Goal: Task Accomplishment & Management: Use online tool/utility

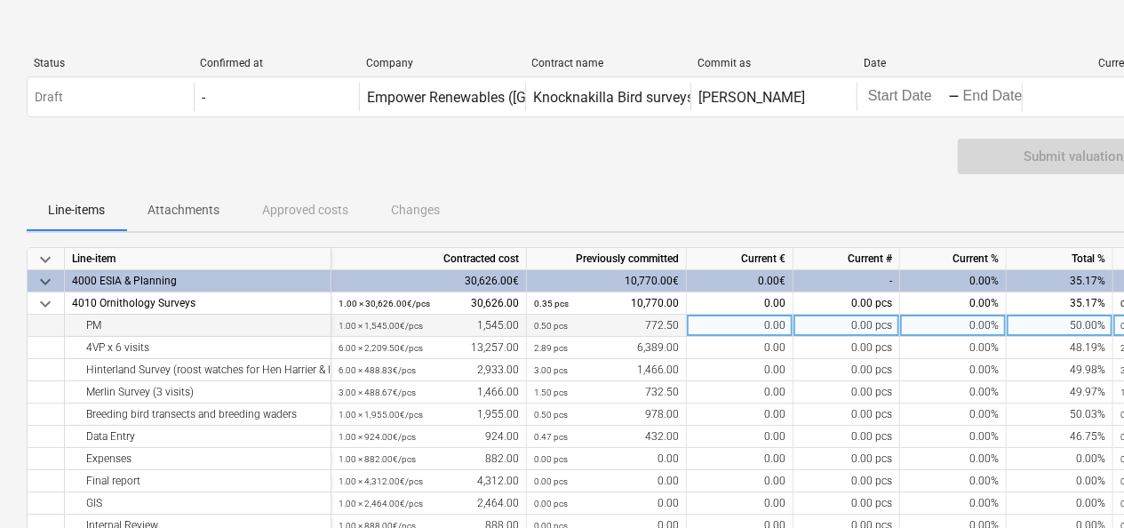
click at [739, 329] on div "0.00" at bounding box center [740, 326] width 107 height 22
type input "516"
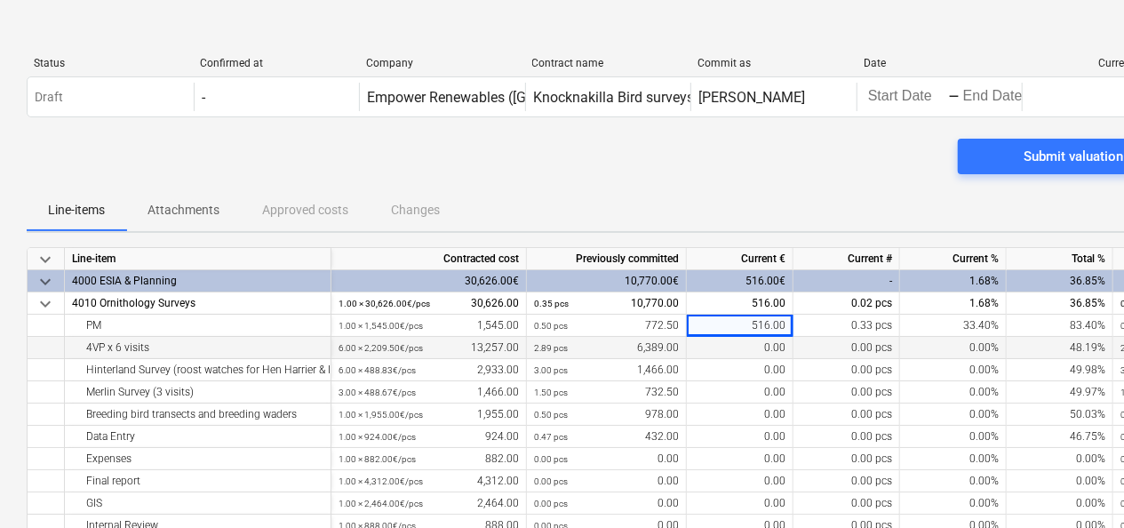
click at [750, 345] on div "0.00" at bounding box center [740, 348] width 107 height 22
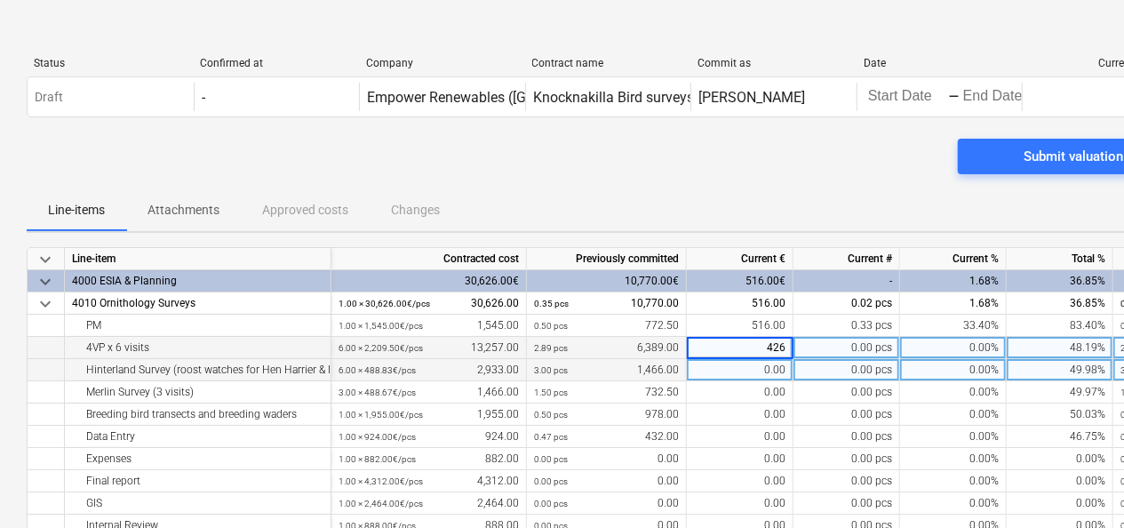
type input "4260"
type input "978"
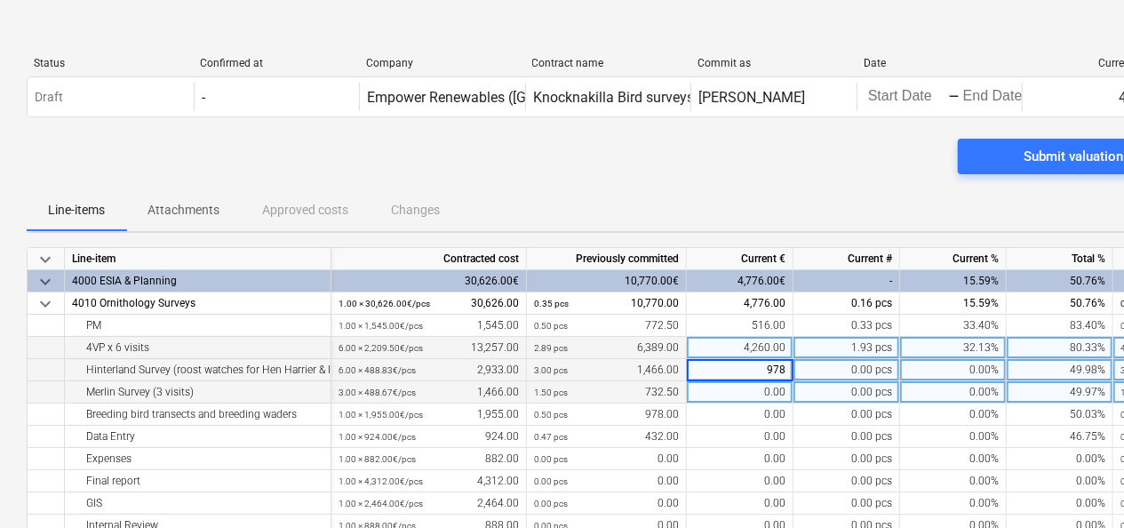
click at [741, 384] on div "0.00" at bounding box center [740, 392] width 107 height 22
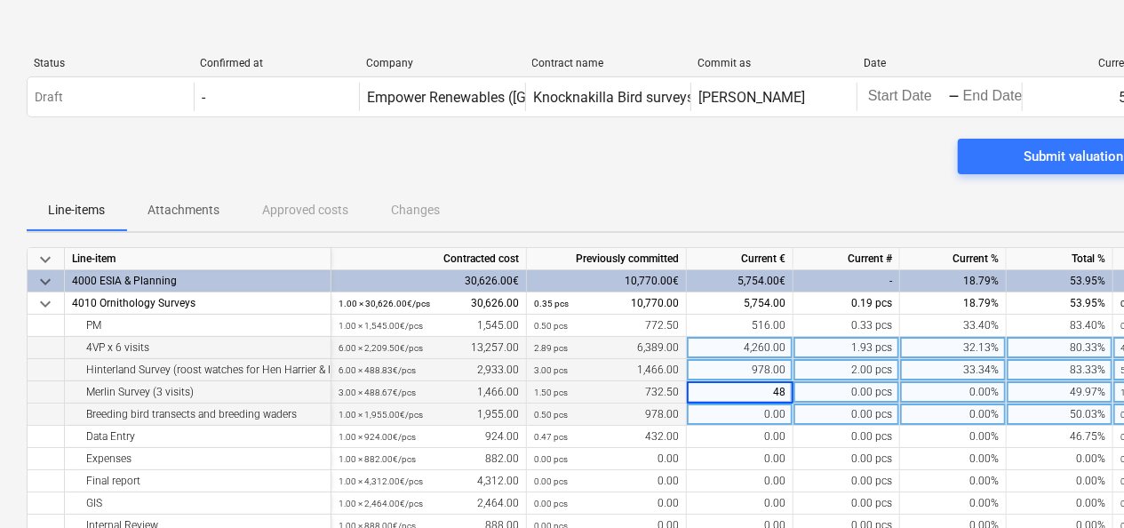
type input "488"
click at [746, 411] on div "0.00" at bounding box center [740, 414] width 107 height 22
type input "652"
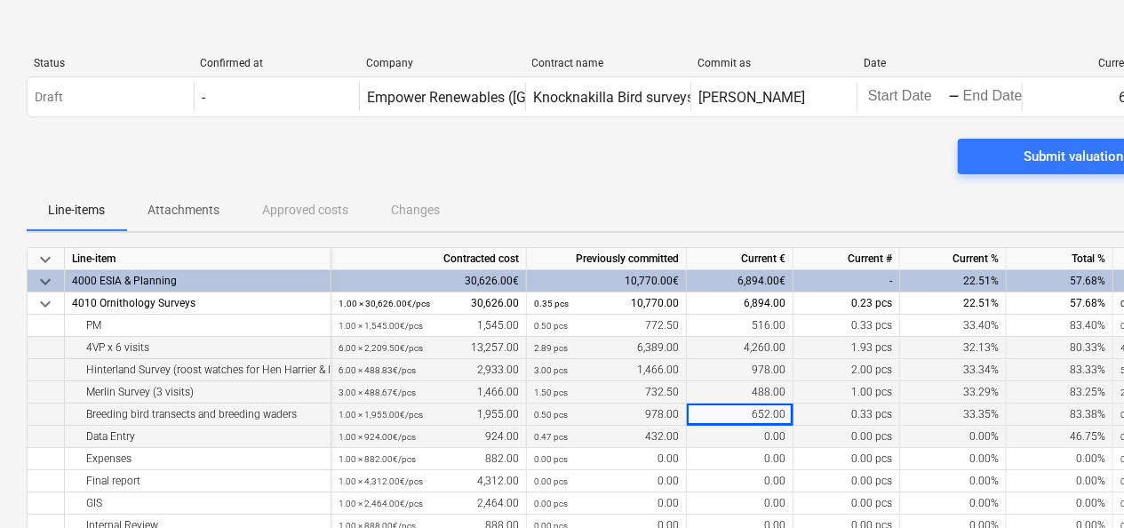
click at [723, 436] on div "0.00" at bounding box center [740, 437] width 107 height 22
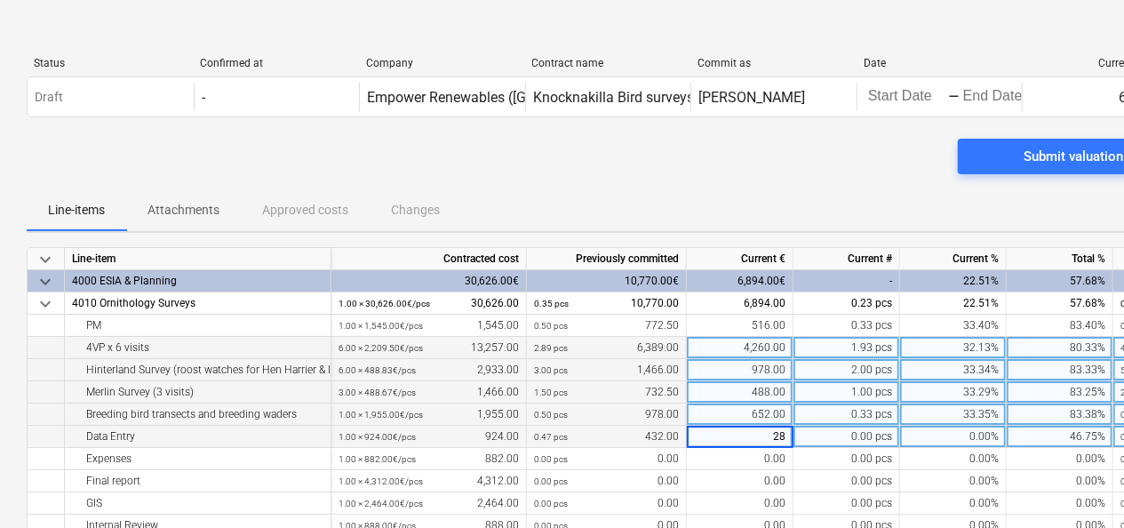
type input "288"
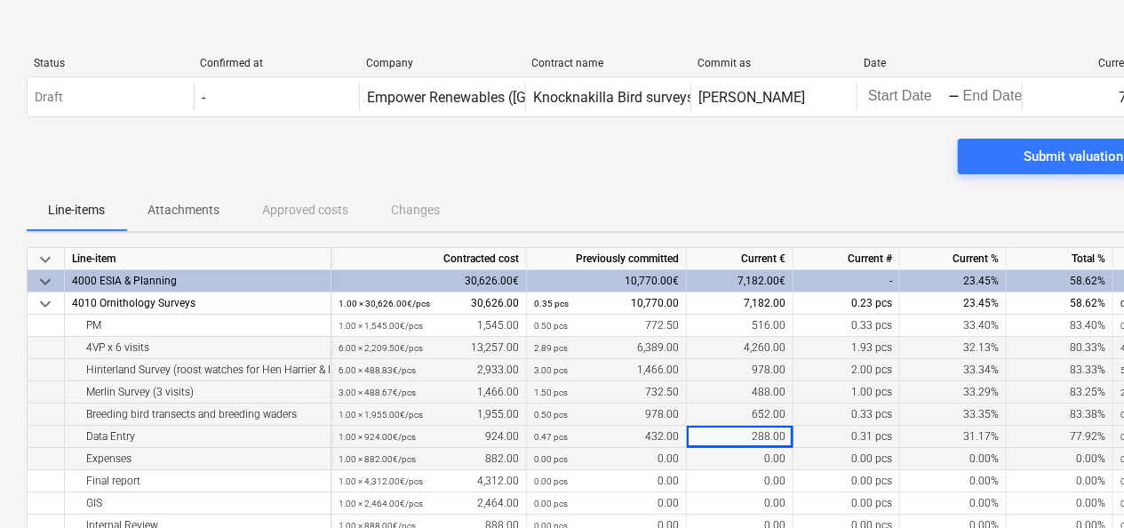
click at [754, 456] on div "0.00" at bounding box center [740, 459] width 107 height 22
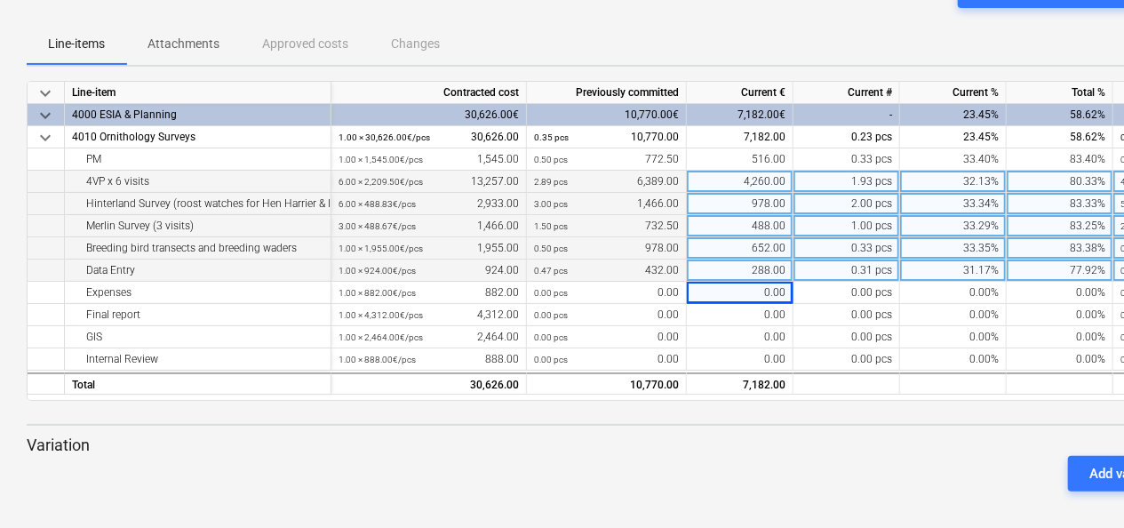
scroll to position [172, 0]
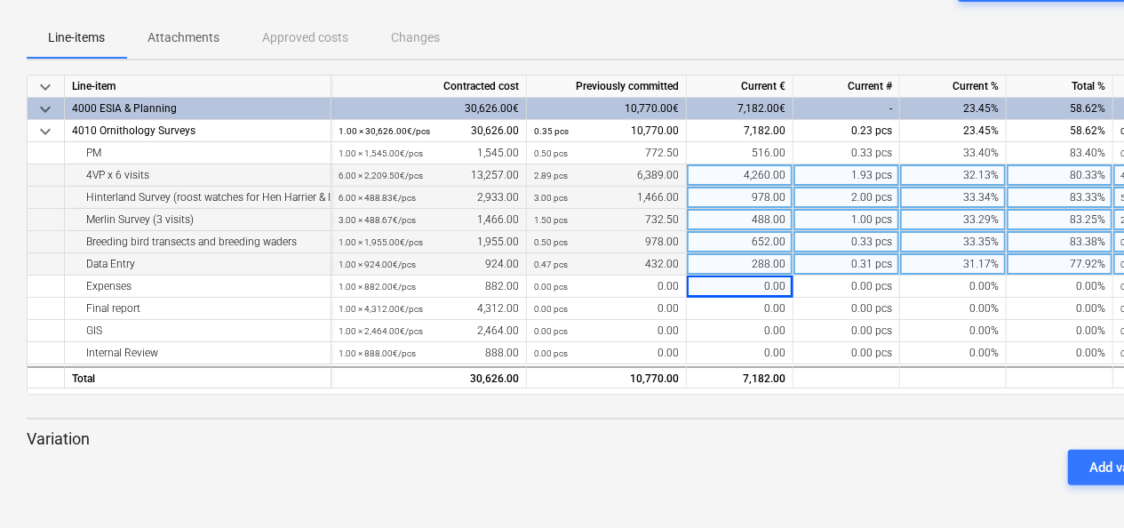
click at [759, 261] on div "288.00" at bounding box center [740, 264] width 107 height 22
type input "285.34"
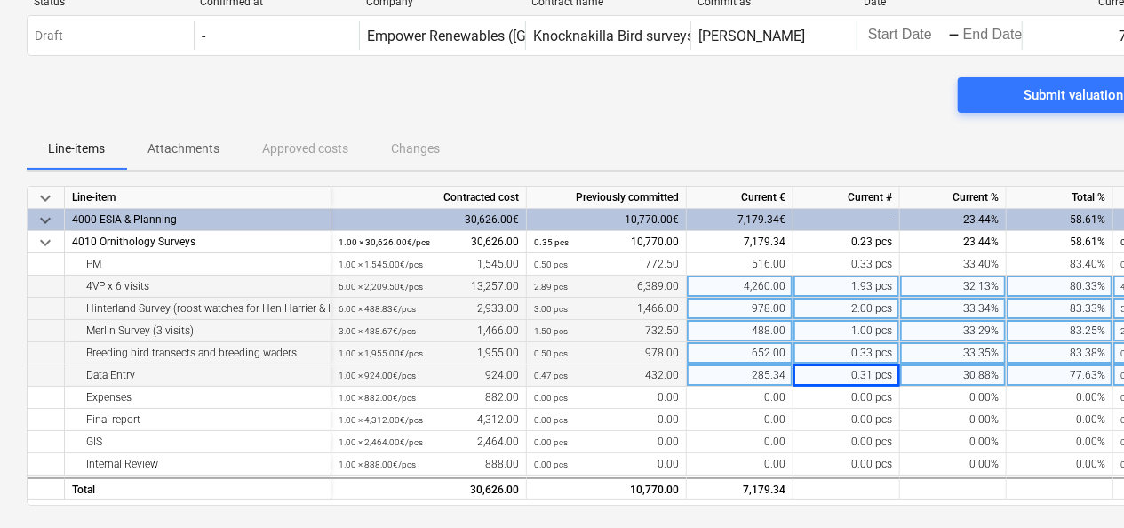
scroll to position [0, 0]
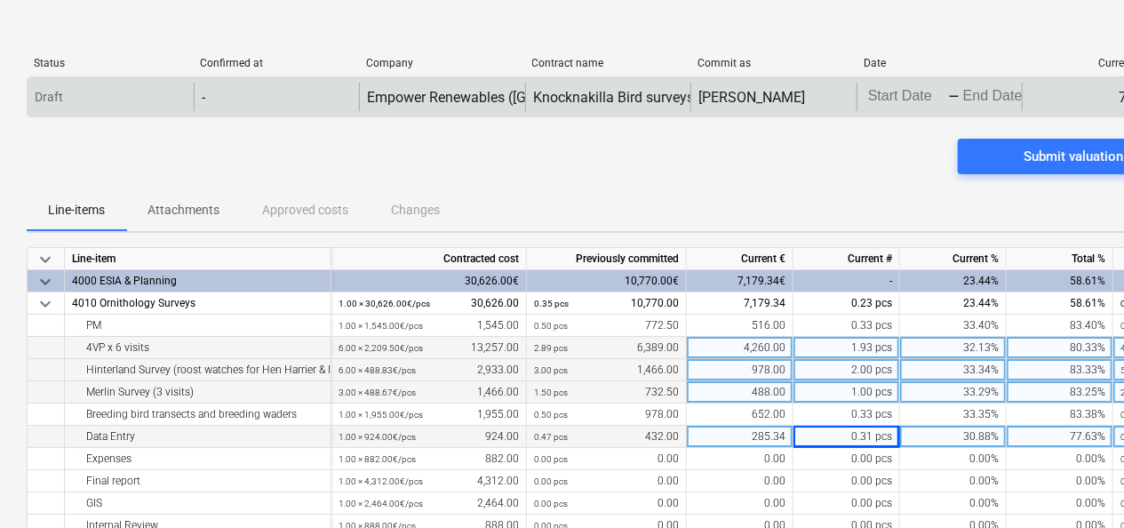
click at [884, 96] on body "keyboard_arrow_down Status Confirmed at Company Contract name Commit as Date Cu…" at bounding box center [562, 264] width 1124 height 528
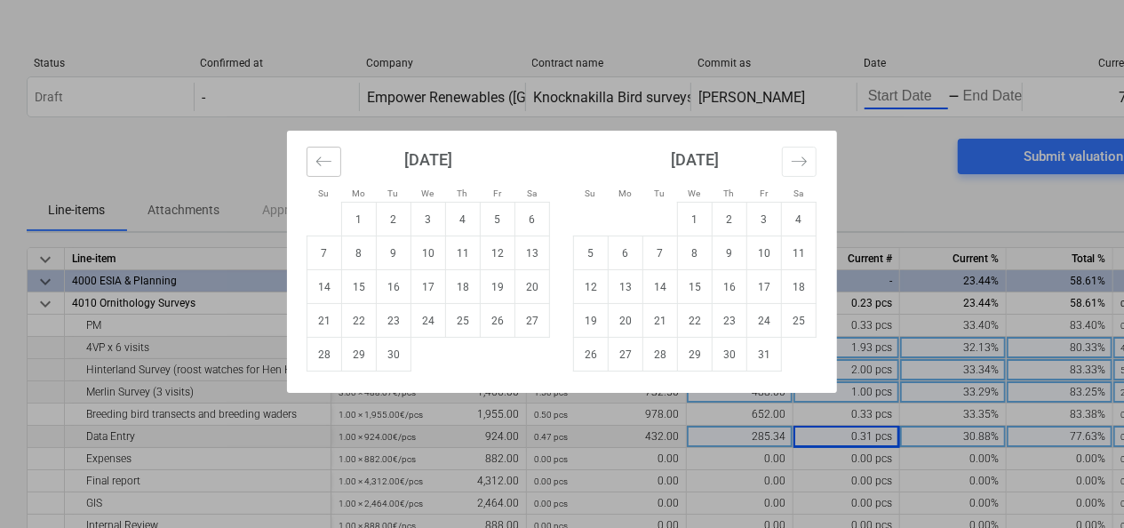
click at [332, 156] on button "Move backward to switch to the previous month." at bounding box center [324, 162] width 35 height 30
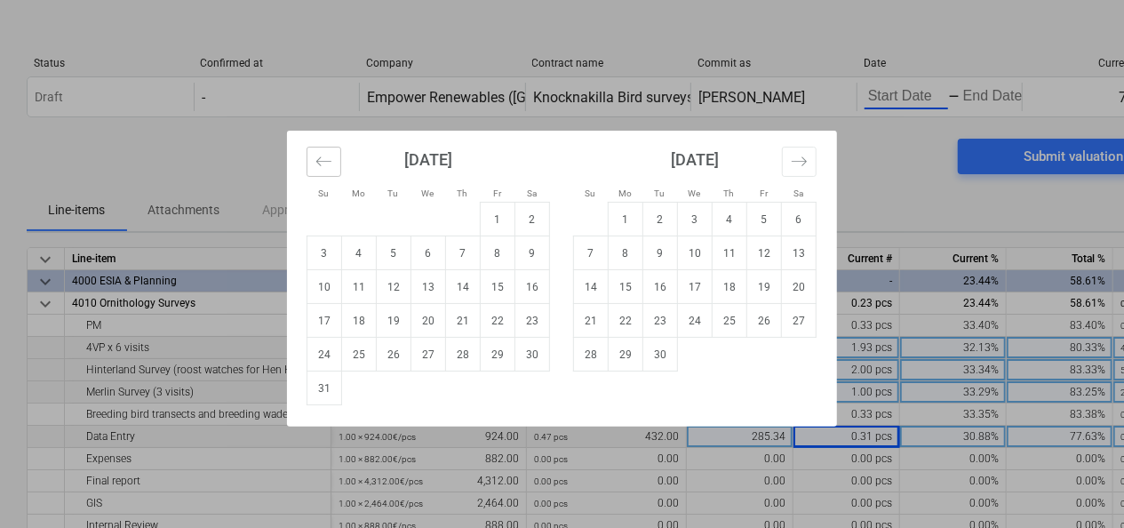
click at [332, 156] on button "Move backward to switch to the previous month." at bounding box center [324, 162] width 35 height 30
click at [401, 215] on td "1" at bounding box center [394, 220] width 35 height 34
type input "[DATE]"
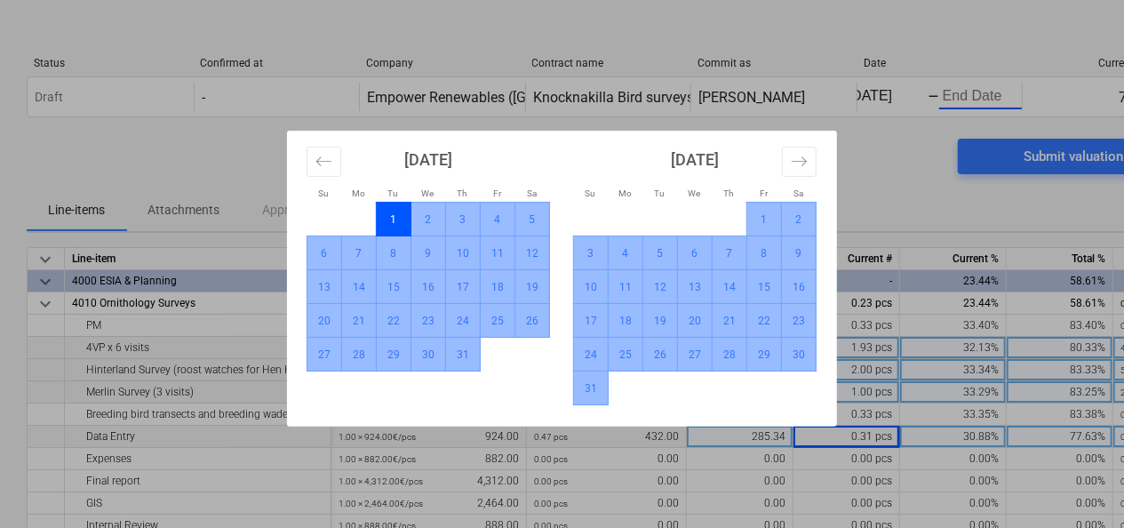
click at [595, 389] on td "31" at bounding box center [591, 388] width 35 height 34
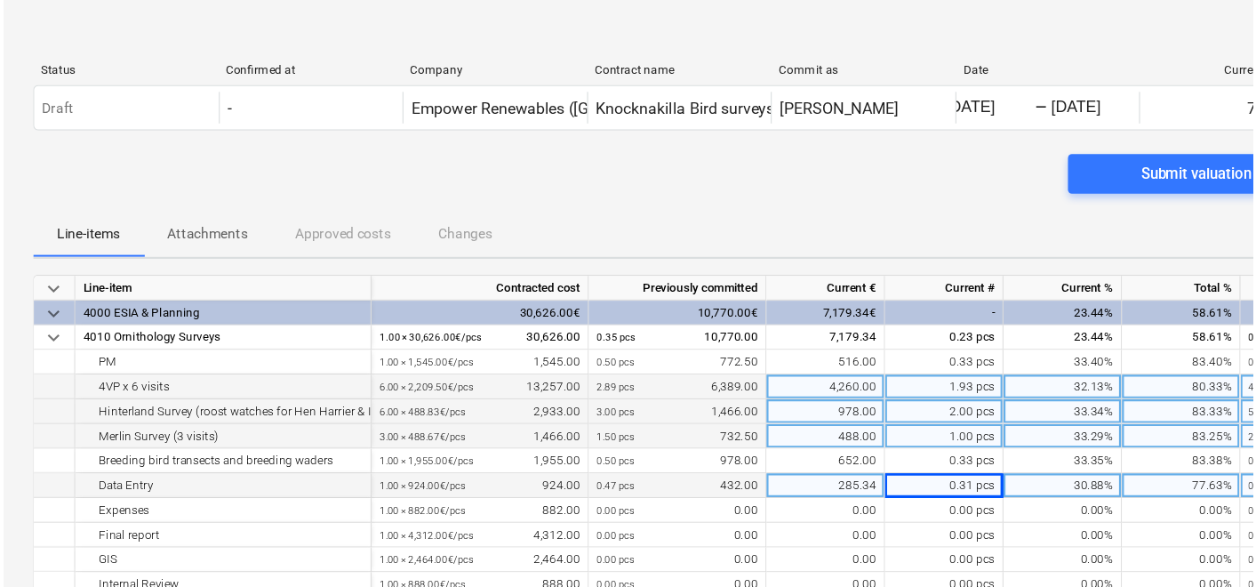
scroll to position [0, 20]
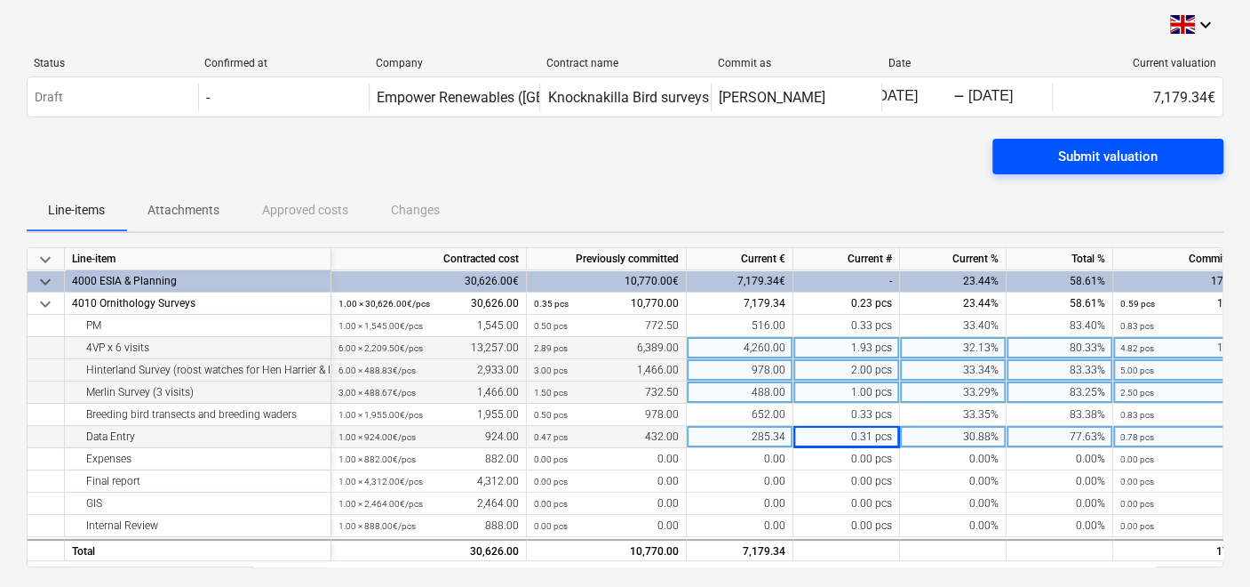
click at [1118, 155] on div "Submit valuation" at bounding box center [1108, 156] width 100 height 23
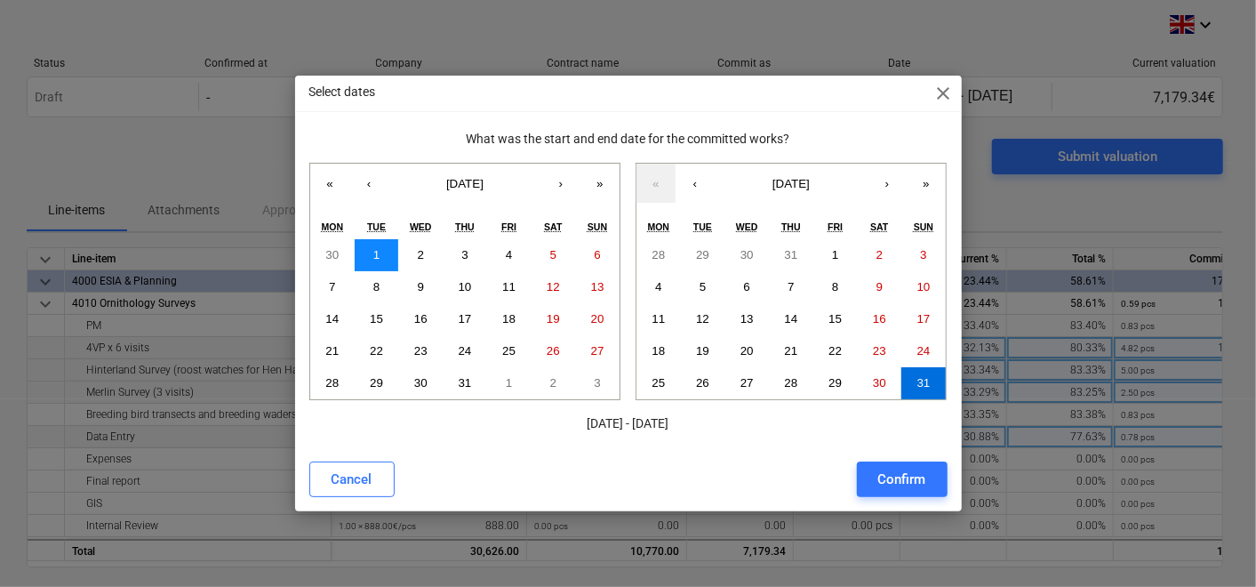
click at [391, 258] on button "1" at bounding box center [377, 255] width 44 height 32
click at [922, 381] on abbr "31" at bounding box center [923, 382] width 13 height 13
click at [904, 477] on div "Confirm" at bounding box center [902, 478] width 48 height 23
